Goal: Complete application form

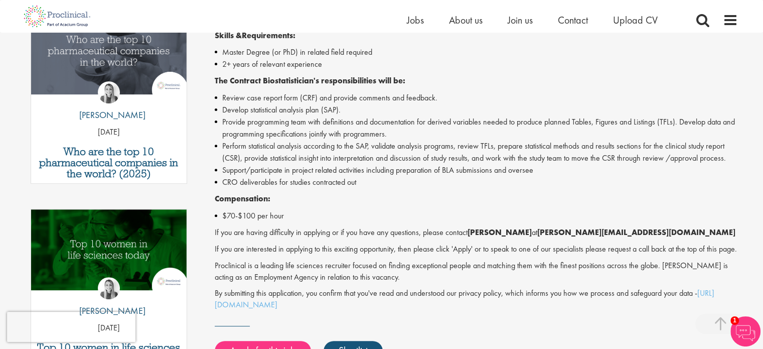
scroll to position [451, 0]
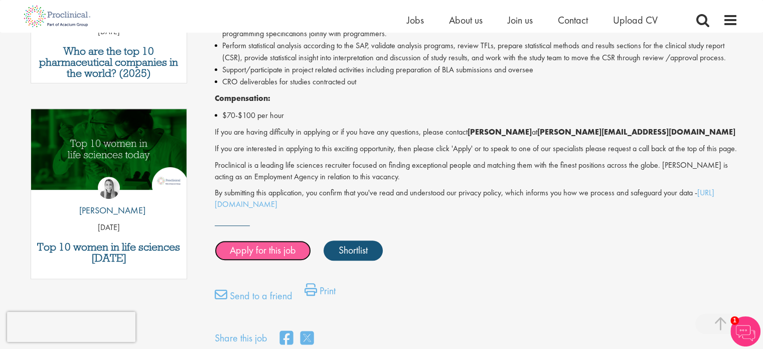
click at [275, 260] on link "Apply for this job" at bounding box center [263, 250] width 96 height 20
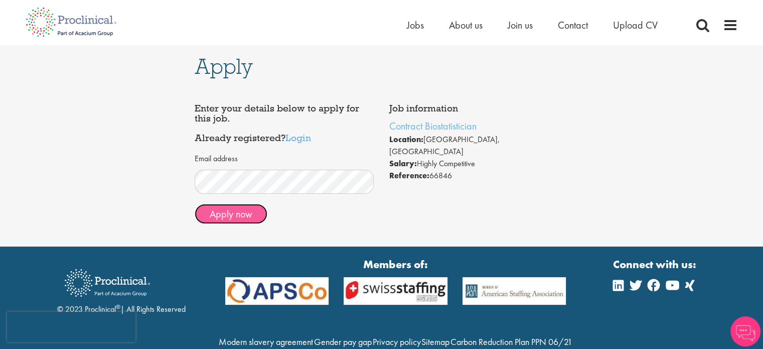
click at [227, 215] on button "Apply now" at bounding box center [231, 214] width 73 height 20
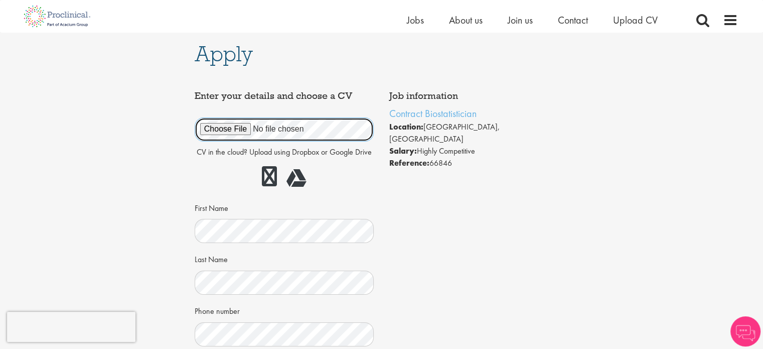
scroll to position [100, 0]
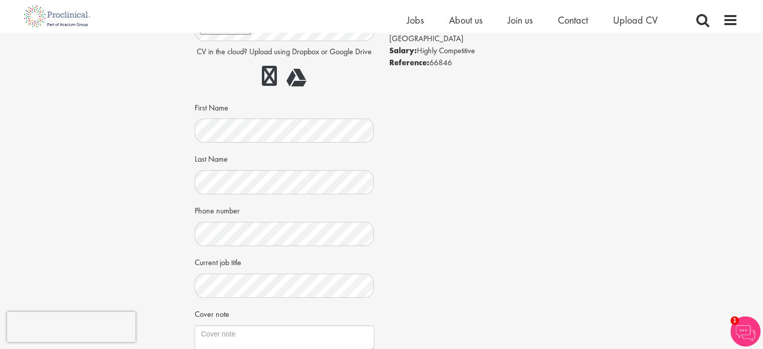
click at [137, 180] on div "Apply Job information Contract Biostatistician Location: Sleepy Hollow, USA Sal…" at bounding box center [381, 204] width 778 height 544
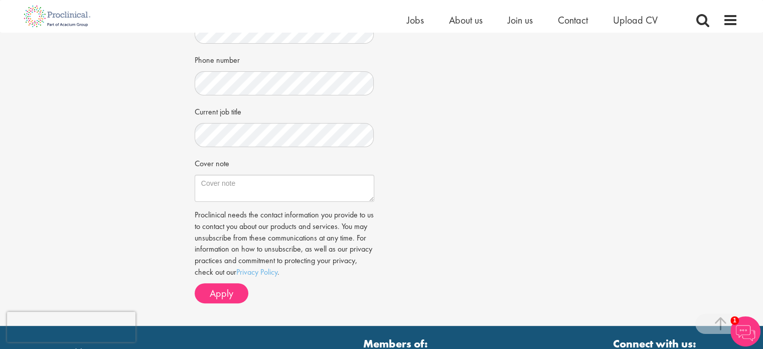
click at [144, 167] on div "Apply Job information Contract Biostatistician Location: Sleepy Hollow, USA Sal…" at bounding box center [381, 54] width 778 height 544
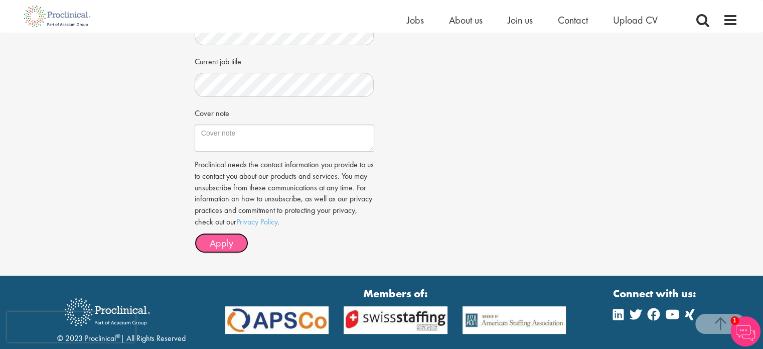
click at [235, 239] on button "Apply" at bounding box center [222, 243] width 54 height 20
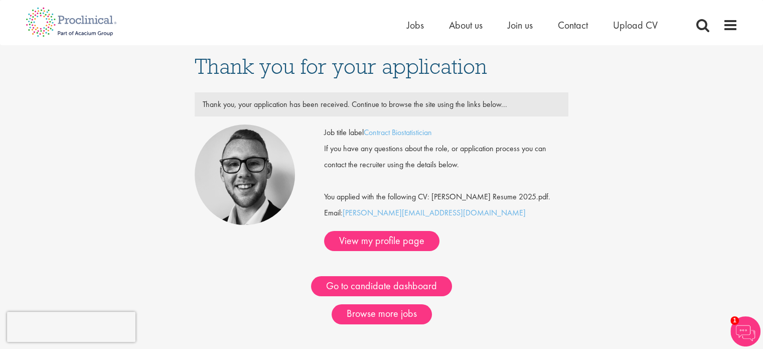
drag, startPoint x: 317, startPoint y: 148, endPoint x: 604, endPoint y: 167, distance: 288.0
click at [604, 167] on div "Thank you for your application Thank you, your application has been received. C…" at bounding box center [381, 199] width 778 height 309
click at [411, 182] on div "You applied with the following CV: [PERSON_NAME] Resume 2025.pdf." at bounding box center [445, 189] width 259 height 32
